Goal: Information Seeking & Learning: Learn about a topic

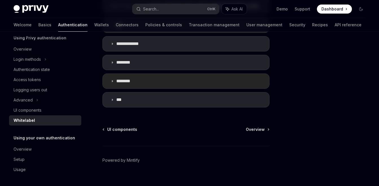
scroll to position [271, 0]
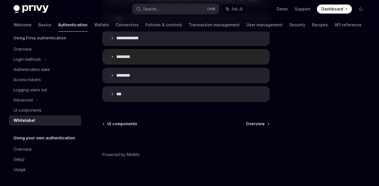
click at [112, 56] on icon at bounding box center [112, 56] width 3 height 3
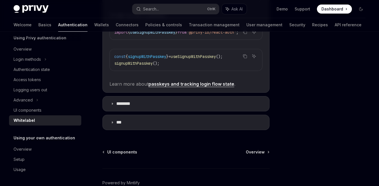
scroll to position [407, 0]
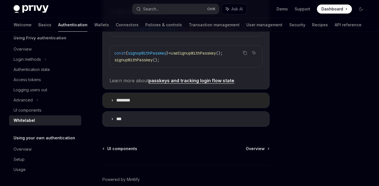
click at [112, 102] on icon at bounding box center [112, 100] width 3 height 3
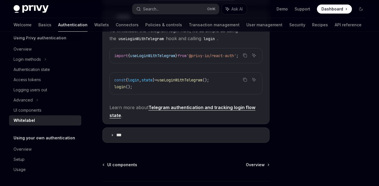
scroll to position [508, 0]
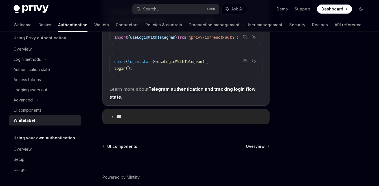
click at [112, 124] on summary "***" at bounding box center [186, 116] width 167 height 15
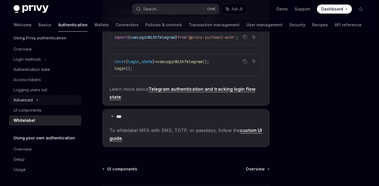
click at [34, 99] on div "Advanced" at bounding box center [45, 100] width 72 height 10
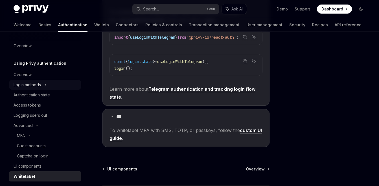
click at [48, 84] on div "Login methods" at bounding box center [45, 85] width 72 height 10
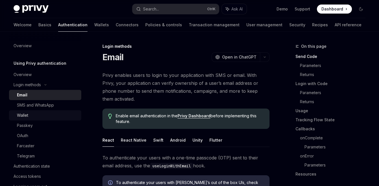
click at [52, 112] on div "Wallet" at bounding box center [47, 115] width 61 height 7
type textarea "*"
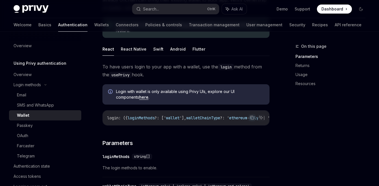
scroll to position [75, 0]
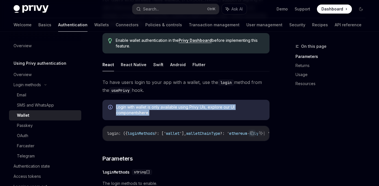
drag, startPoint x: 130, startPoint y: 114, endPoint x: 116, endPoint y: 105, distance: 16.8
click at [116, 105] on div "Login with wallet is only available using Privy UIs, explore our UI components …" at bounding box center [186, 110] width 167 height 20
copy span "Login with wallet is only available using Privy UIs, explore our UI components …"
